Goal: Information Seeking & Learning: Learn about a topic

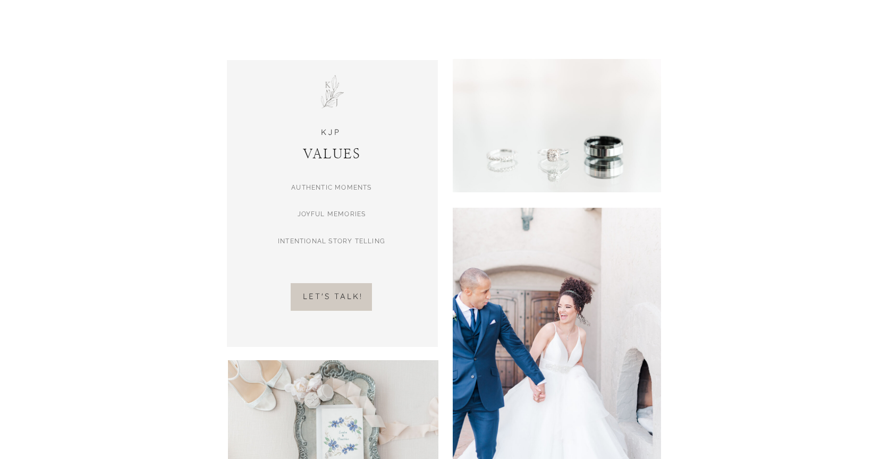
click at [326, 299] on h2 "let's talk!" at bounding box center [333, 299] width 162 height 14
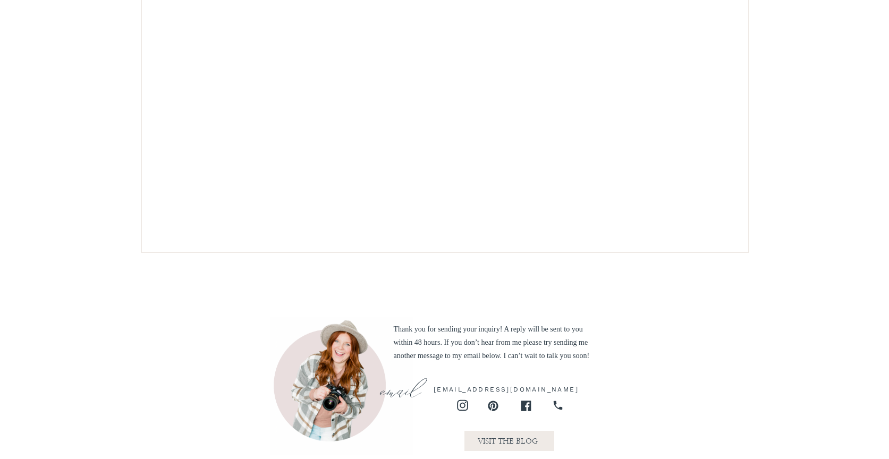
scroll to position [789, 0]
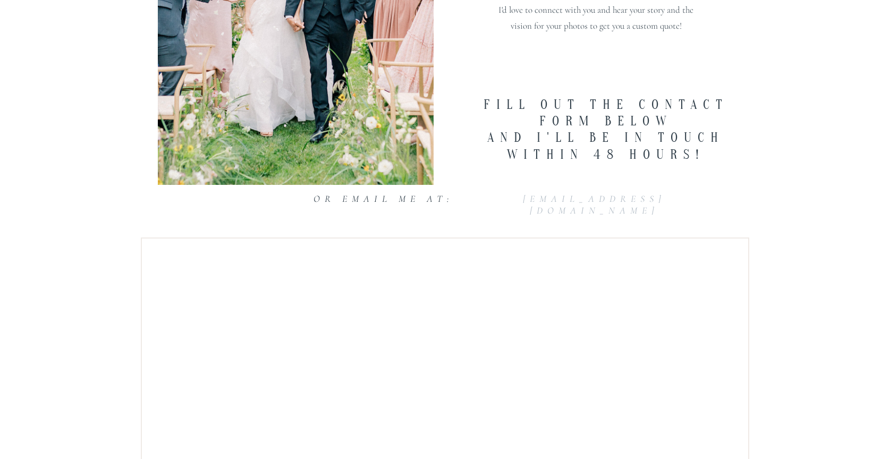
scroll to position [0, 0]
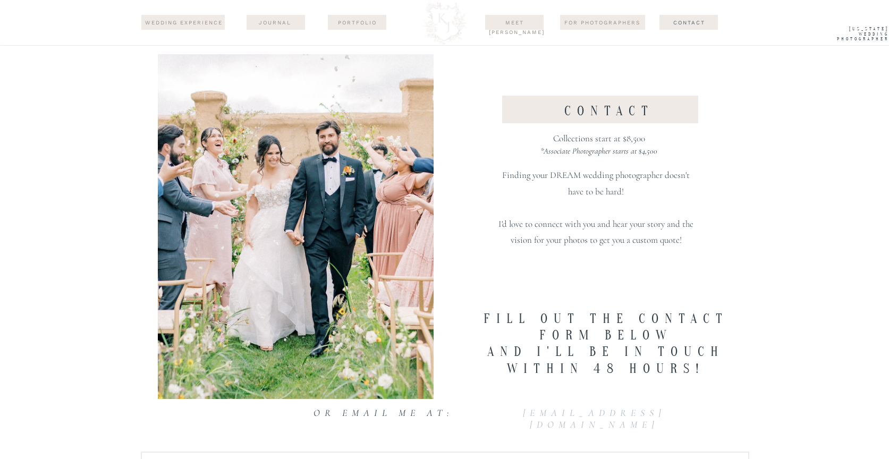
click at [465, 20] on div at bounding box center [445, 23] width 52 height 46
click at [451, 20] on div at bounding box center [445, 23] width 52 height 46
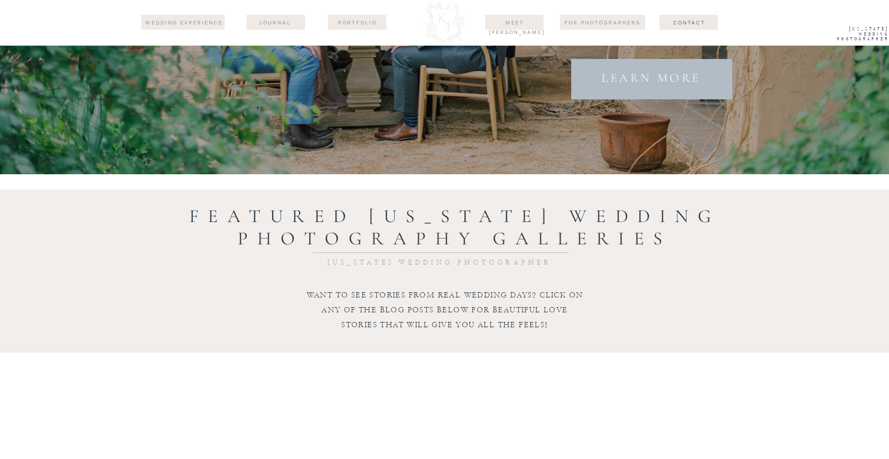
scroll to position [2861, 0]
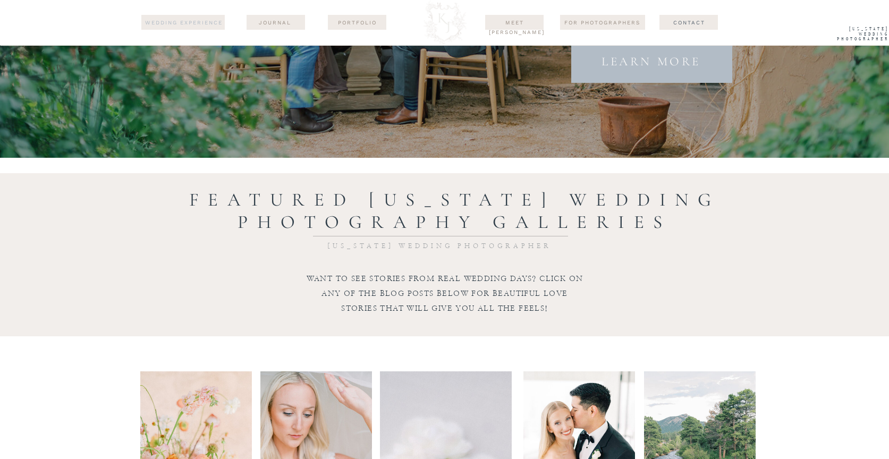
click at [188, 25] on nav "wedding experience" at bounding box center [184, 23] width 80 height 10
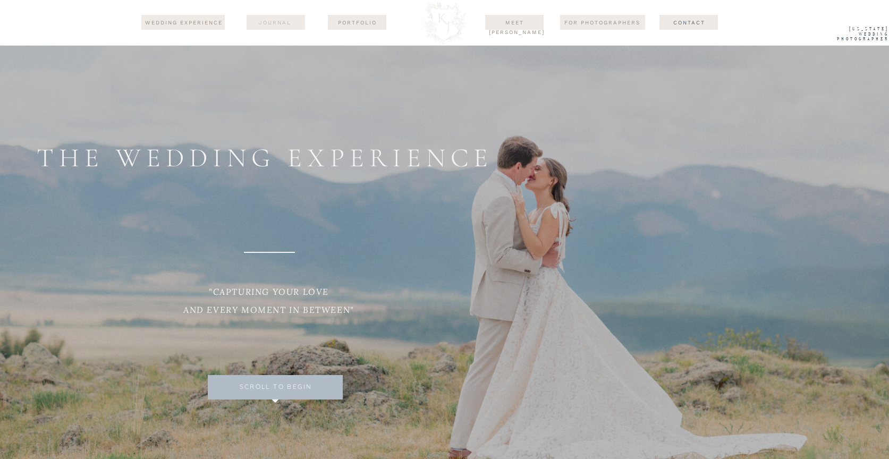
click at [284, 22] on nav "journal" at bounding box center [275, 22] width 52 height 8
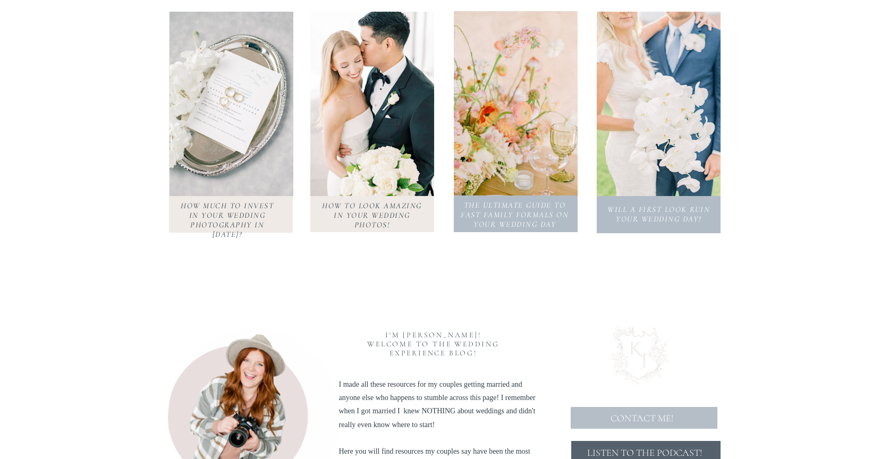
scroll to position [351, 0]
click at [217, 217] on h3 "How much to invest in your wedding photography in 2025?" at bounding box center [227, 214] width 99 height 28
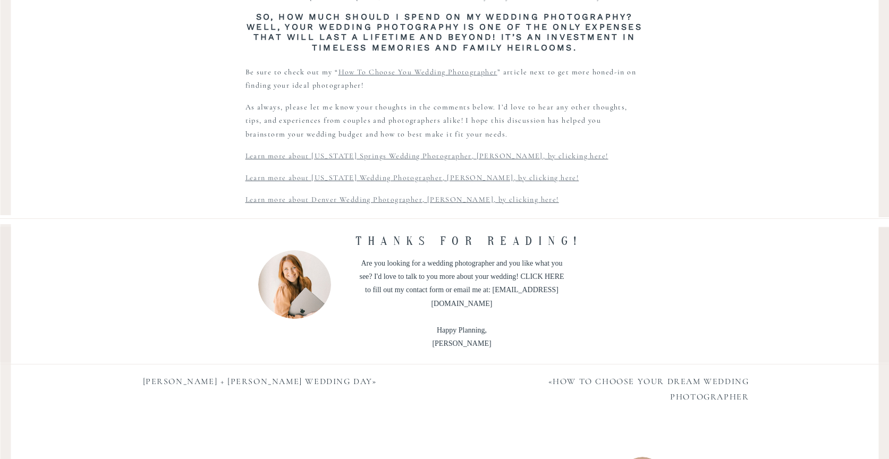
scroll to position [6604, 0]
click at [369, 172] on link "Learn more about [US_STATE] Wedding Photographer, [PERSON_NAME], by clicking he…" at bounding box center [412, 176] width 334 height 9
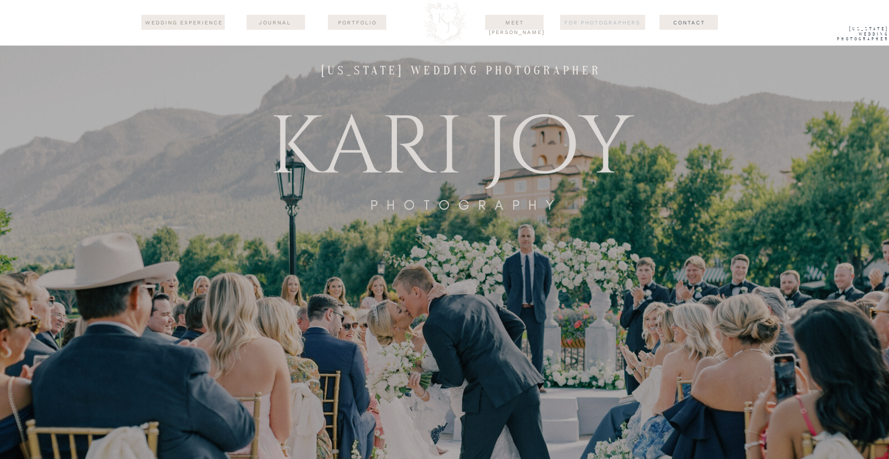
click at [608, 24] on nav "For Photographers" at bounding box center [602, 22] width 85 height 8
click at [346, 23] on nav "Portfolio" at bounding box center [357, 22] width 52 height 8
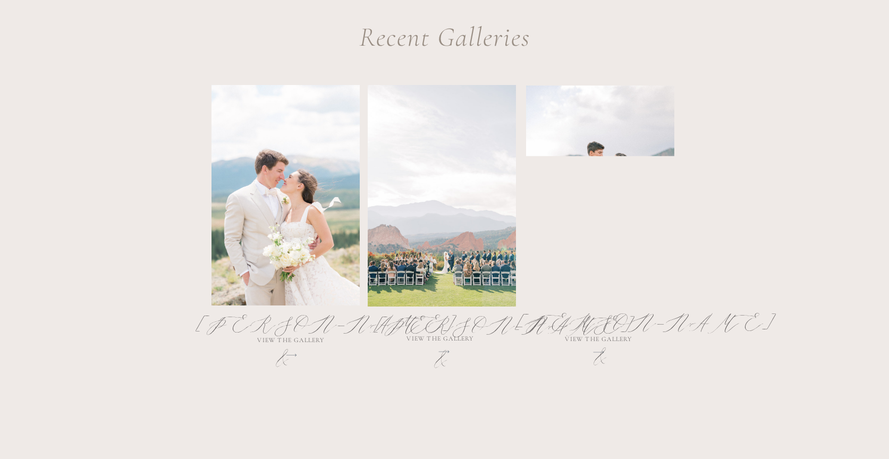
scroll to position [540, 0]
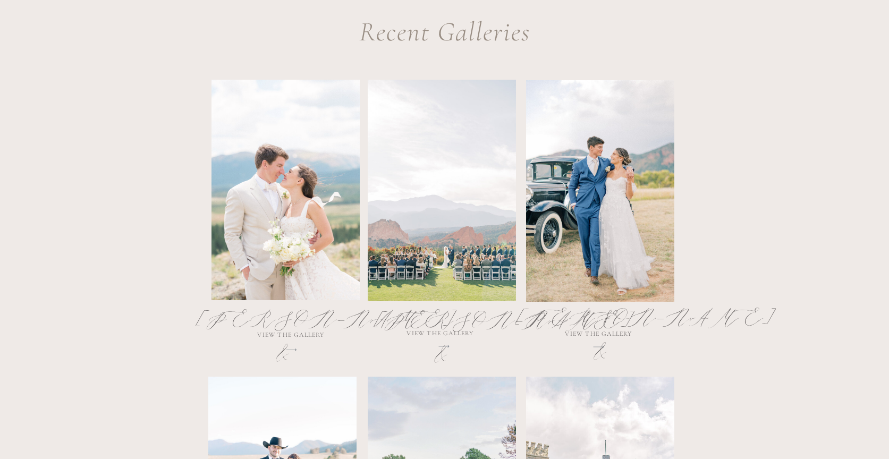
click at [313, 320] on h2 "[PERSON_NAME] & [PERSON_NAME]" at bounding box center [282, 328] width 171 height 52
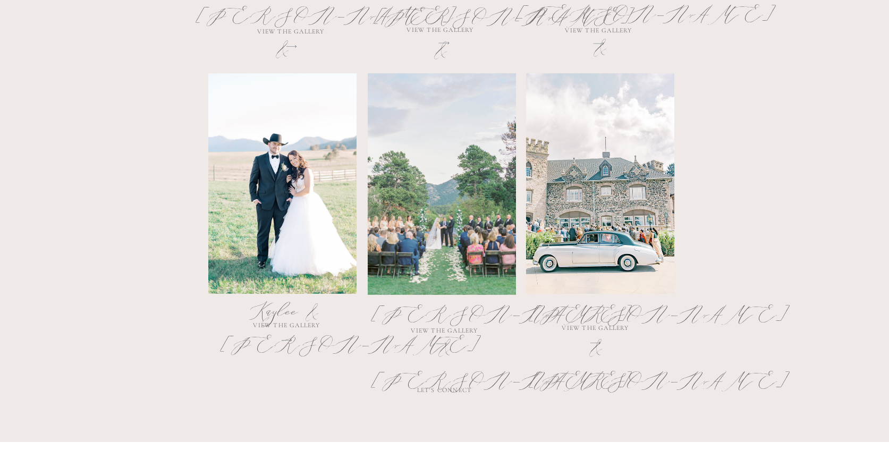
scroll to position [845, 0]
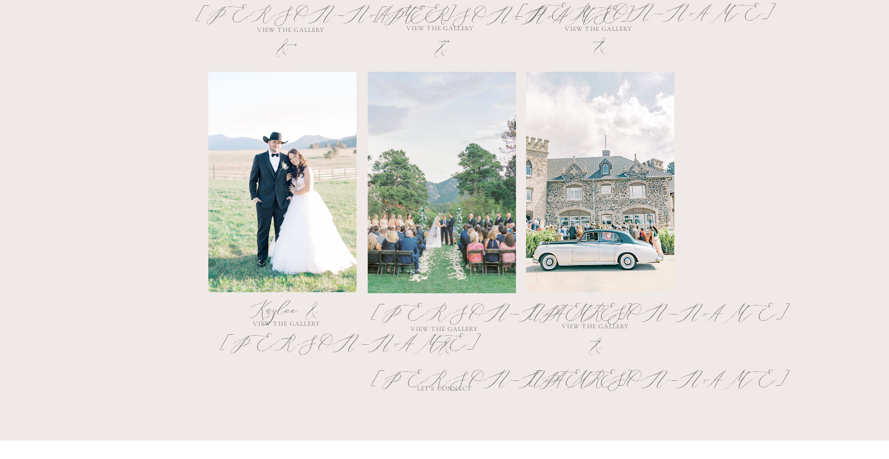
click at [291, 312] on h2 "Kaylee & [PERSON_NAME]" at bounding box center [287, 317] width 132 height 48
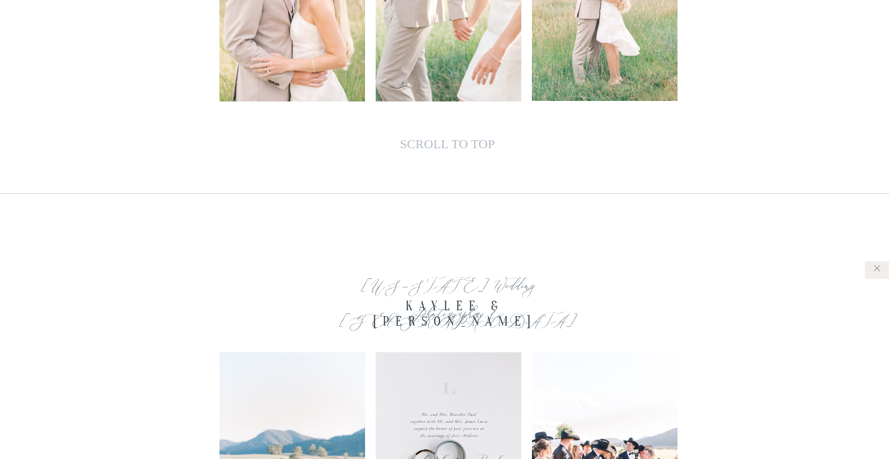
scroll to position [6692, 0]
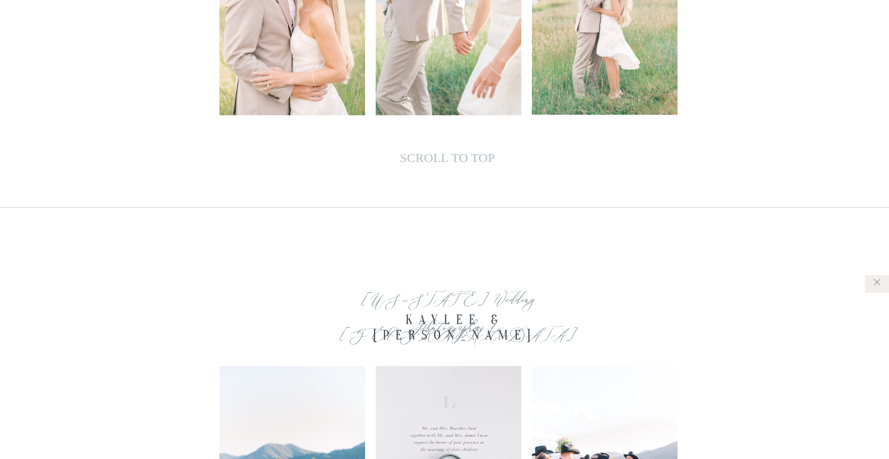
click at [875, 278] on icon at bounding box center [876, 282] width 11 height 11
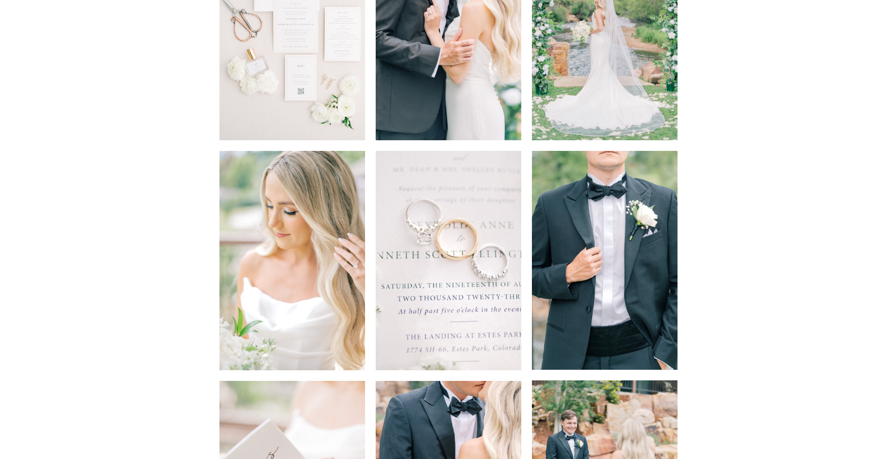
scroll to position [4210, 0]
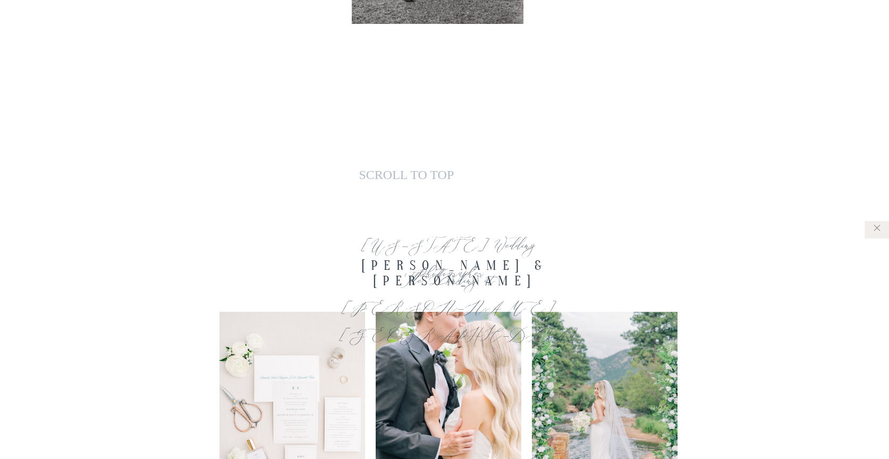
click at [874, 227] on icon at bounding box center [876, 228] width 11 height 11
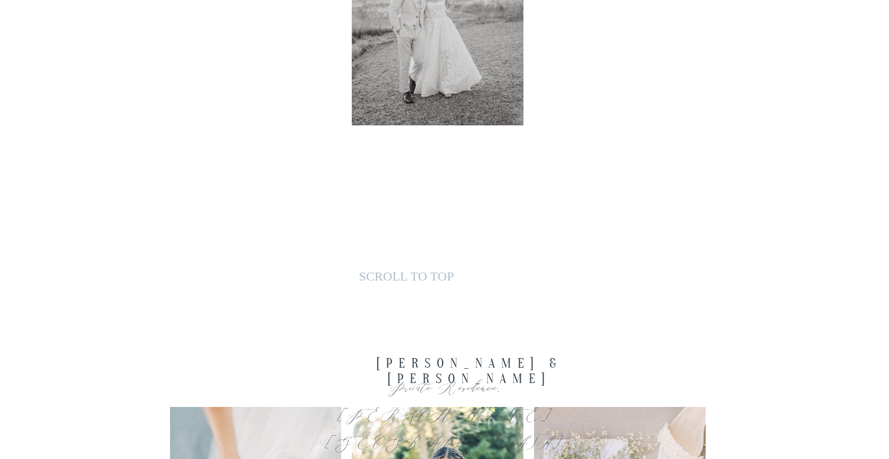
scroll to position [4103, 0]
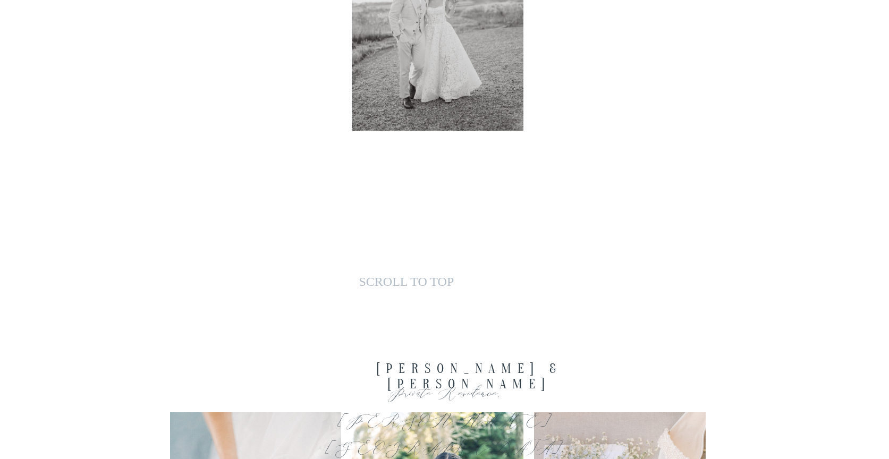
click at [445, 280] on p "SCROLL TO TOP" at bounding box center [453, 281] width 188 height 22
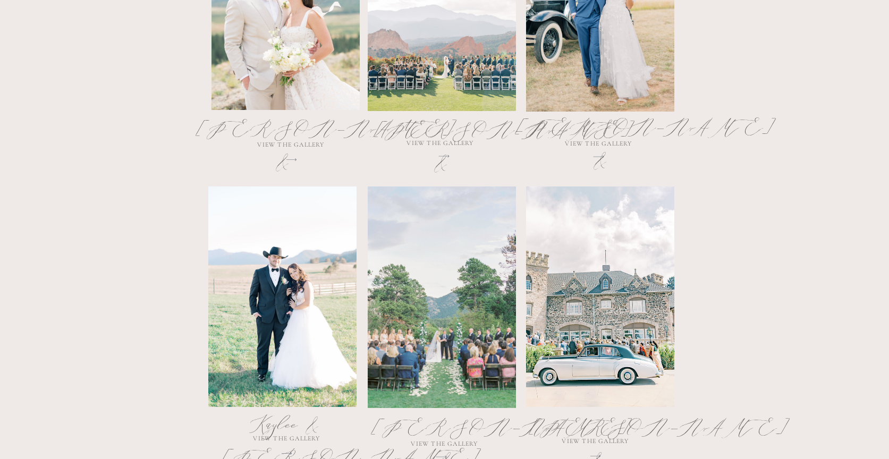
scroll to position [728, 0]
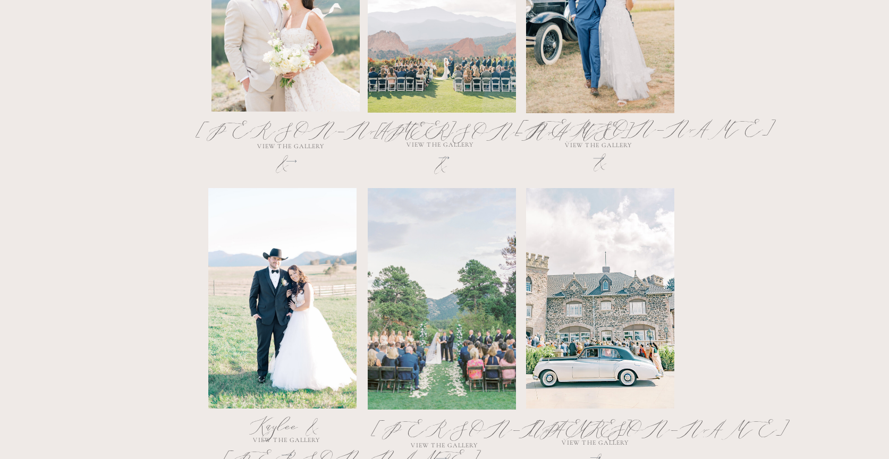
click at [579, 423] on h2 "[PERSON_NAME] & [PERSON_NAME]" at bounding box center [596, 438] width 132 height 52
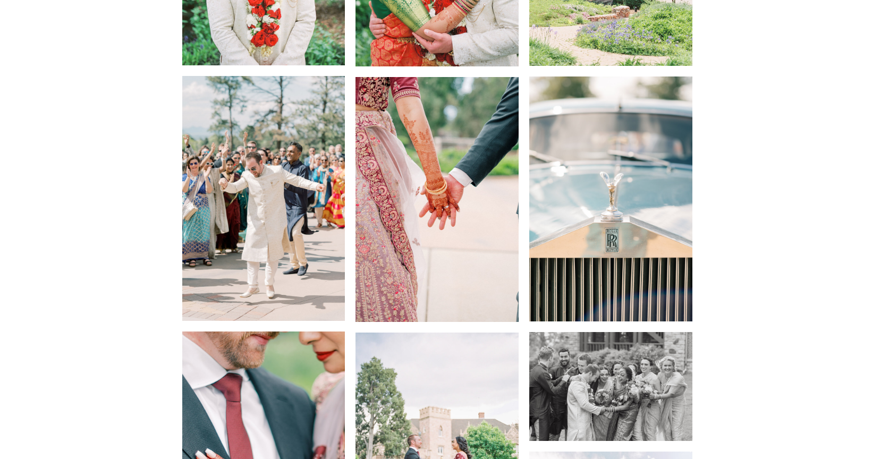
scroll to position [9821, 0]
